Goal: Task Accomplishment & Management: Manage account settings

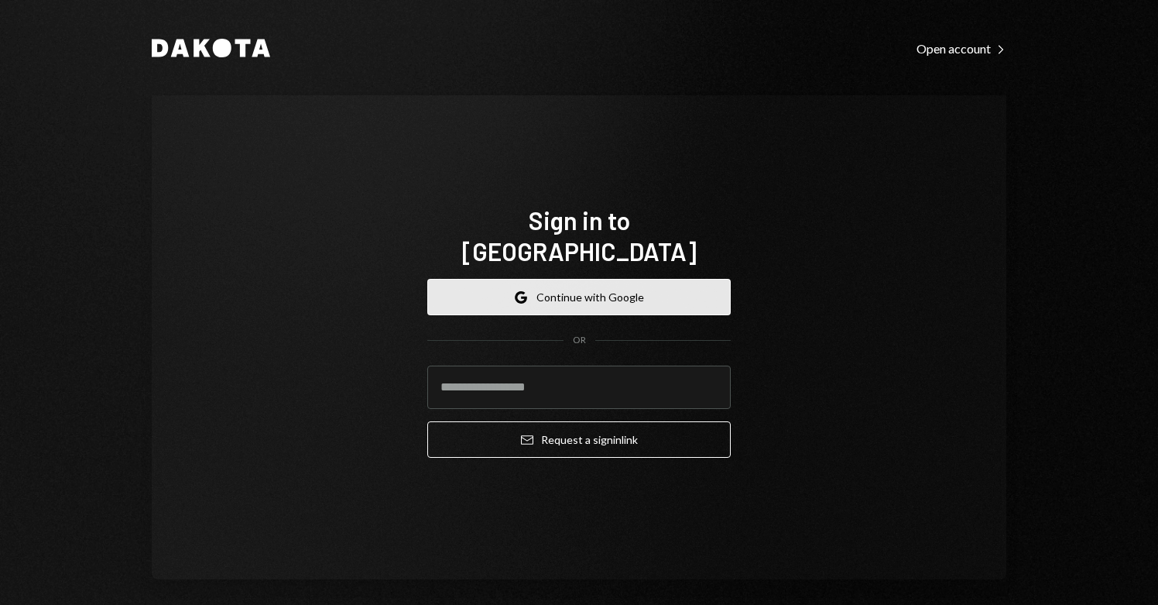
click at [533, 286] on button "Google Continue with Google" at bounding box center [578, 297] width 303 height 36
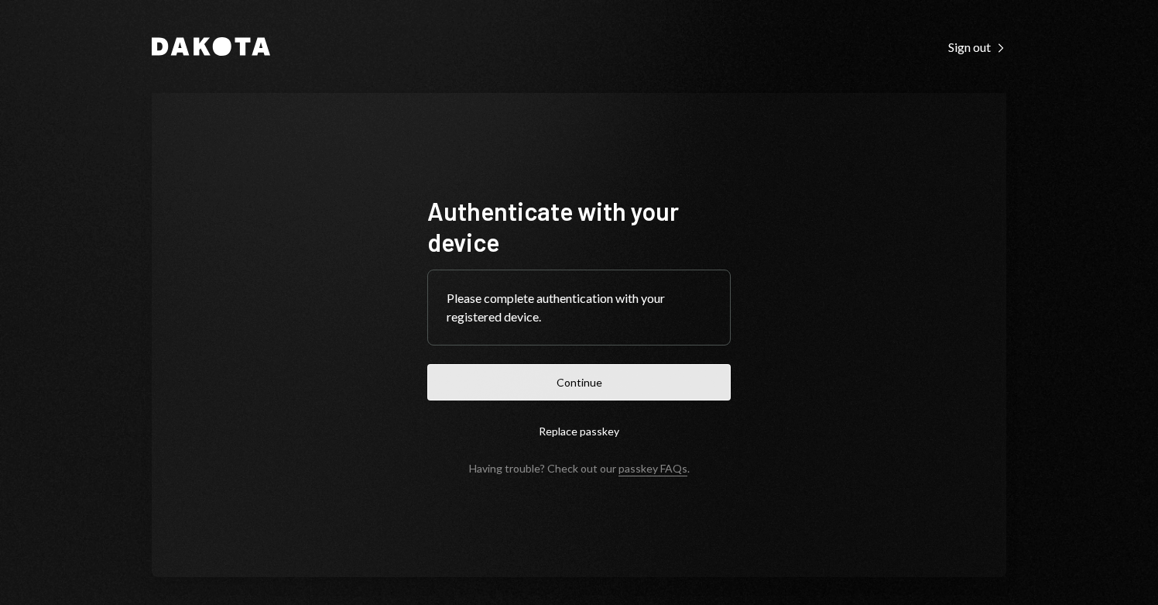
click at [541, 386] on button "Continue" at bounding box center [578, 382] width 303 height 36
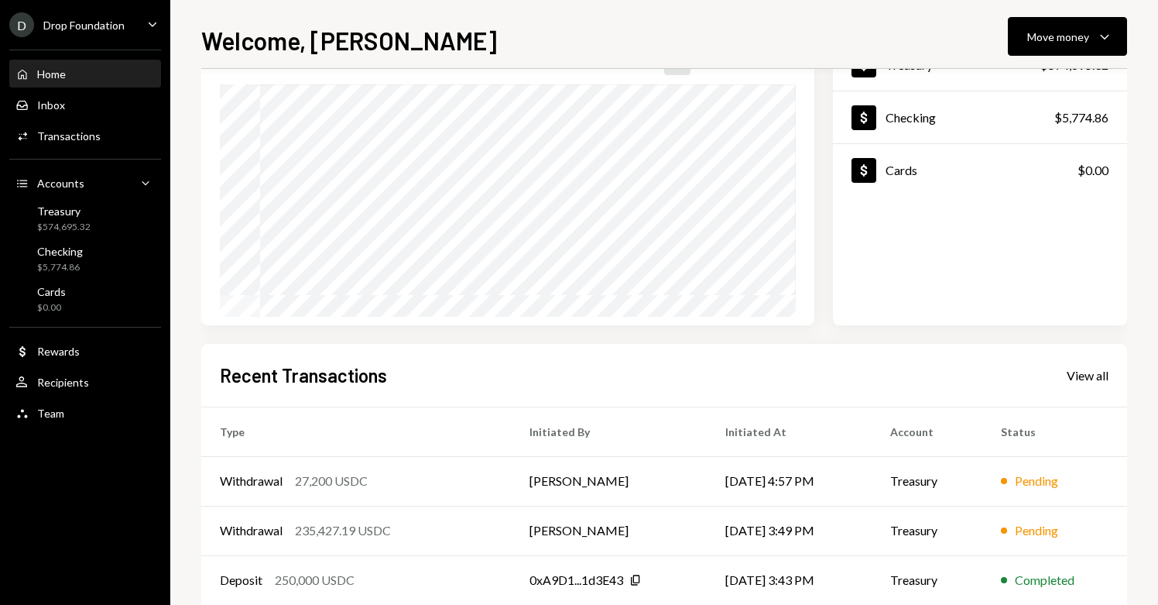
scroll to position [255, 0]
